Goal: Information Seeking & Learning: Learn about a topic

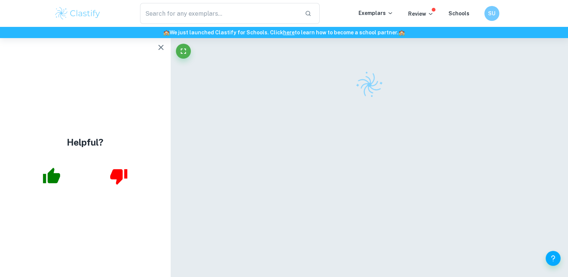
click at [60, 169] on icon "button" at bounding box center [51, 176] width 19 height 19
click at [53, 168] on icon "button" at bounding box center [51, 176] width 17 height 16
click at [51, 174] on icon "button" at bounding box center [51, 176] width 17 height 16
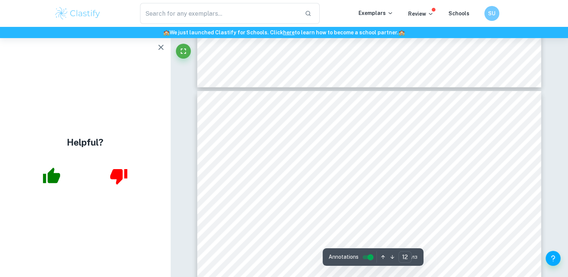
scroll to position [4906, 0]
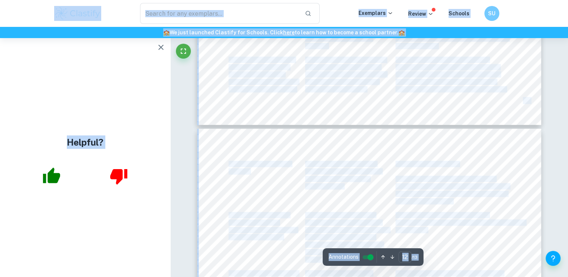
click at [334, 170] on span "such impurities becomes more" at bounding box center [343, 172] width 76 height 6
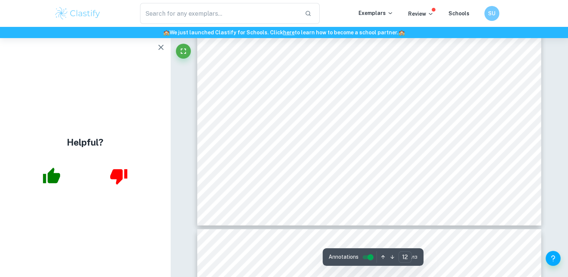
scroll to position [5246, 0]
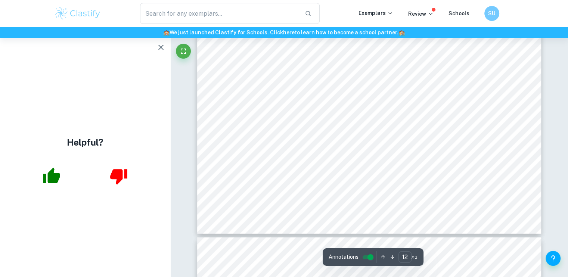
click at [264, 144] on div "physical properties of the solution. concentration. The impact of such impuriti…" at bounding box center [369, 11] width 344 height 445
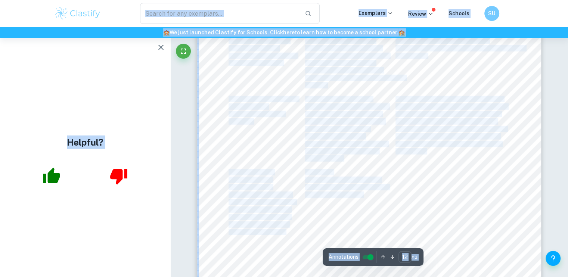
drag, startPoint x: 264, startPoint y: 144, endPoint x: 262, endPoint y: 237, distance: 93.3
click at [262, 237] on div "physical properties of the solution. concentration. The impact of such impuriti…" at bounding box center [369, 176] width 344 height 445
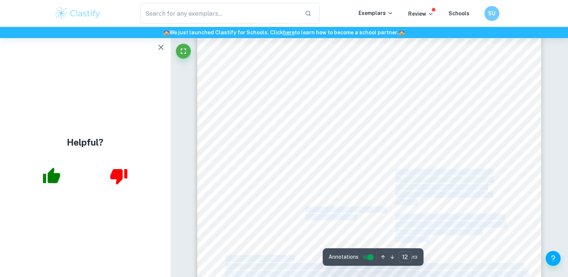
click at [262, 237] on div "physical properties of the solution. concentration. The impact of such impuriti…" at bounding box center [369, 176] width 344 height 445
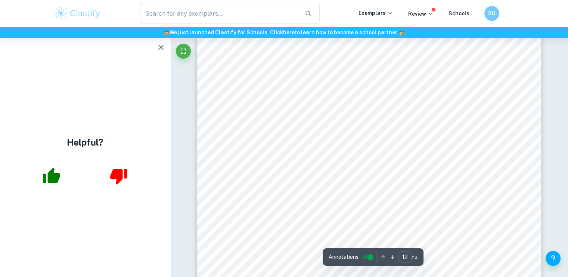
scroll to position [5131, 0]
click at [258, 252] on span "less accurate." at bounding box center [242, 253] width 35 height 6
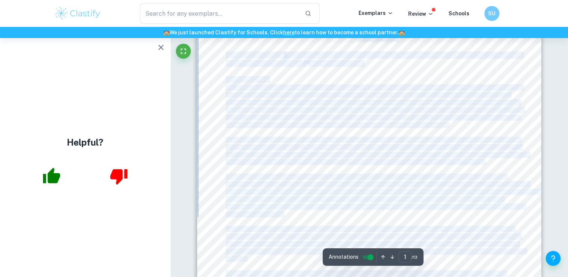
scroll to position [0, 0]
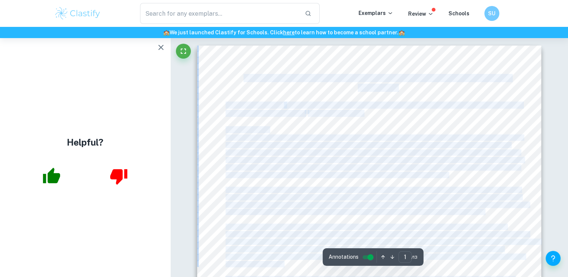
drag, startPoint x: 258, startPoint y: 252, endPoint x: 244, endPoint y: 79, distance: 173.7
copy div "AN INVESTIGATION OF THE CONCENTRATION OF SUGAR IN WATER ON ITS VISCOSITY Resear…"
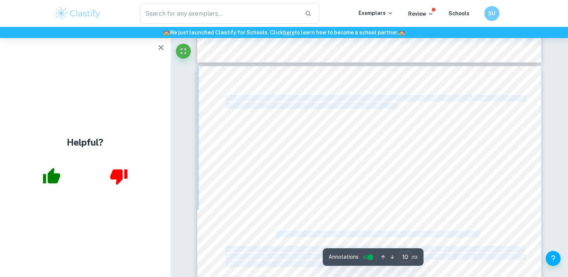
scroll to position [4074, 0]
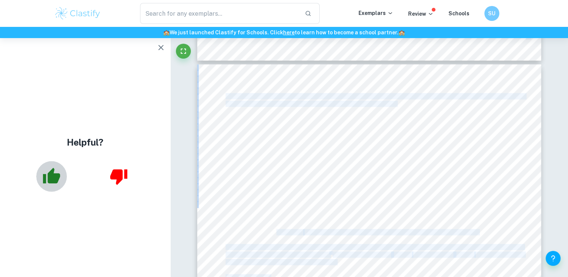
click at [48, 184] on icon "button" at bounding box center [51, 176] width 19 height 19
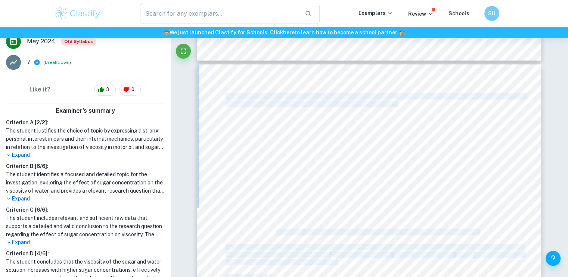
scroll to position [231, 0]
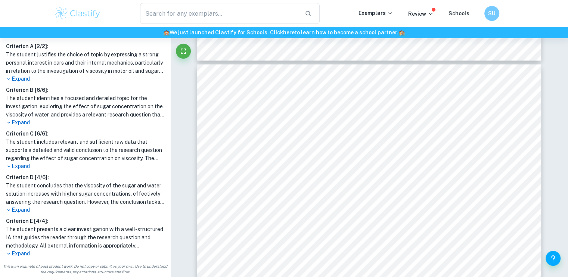
click at [46, 170] on div "Criterion A [ 2 / 2 ]: The student justifies the choice of topic by expressing …" at bounding box center [85, 149] width 164 height 215
click at [47, 194] on h1 "The student concludes that the viscosity of the sugar and water solution increa…" at bounding box center [85, 193] width 158 height 25
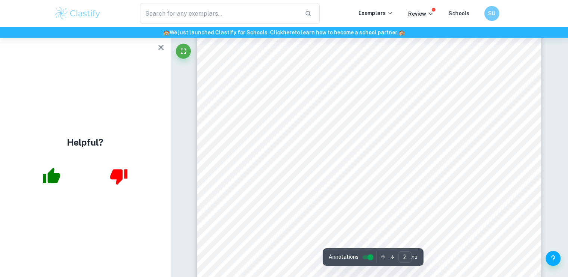
scroll to position [528, 0]
type input "8"
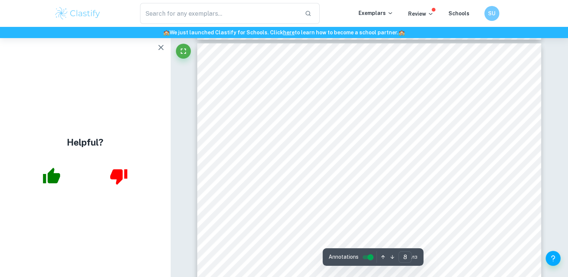
scroll to position [3300, 0]
